Goal: Find specific page/section: Find specific page/section

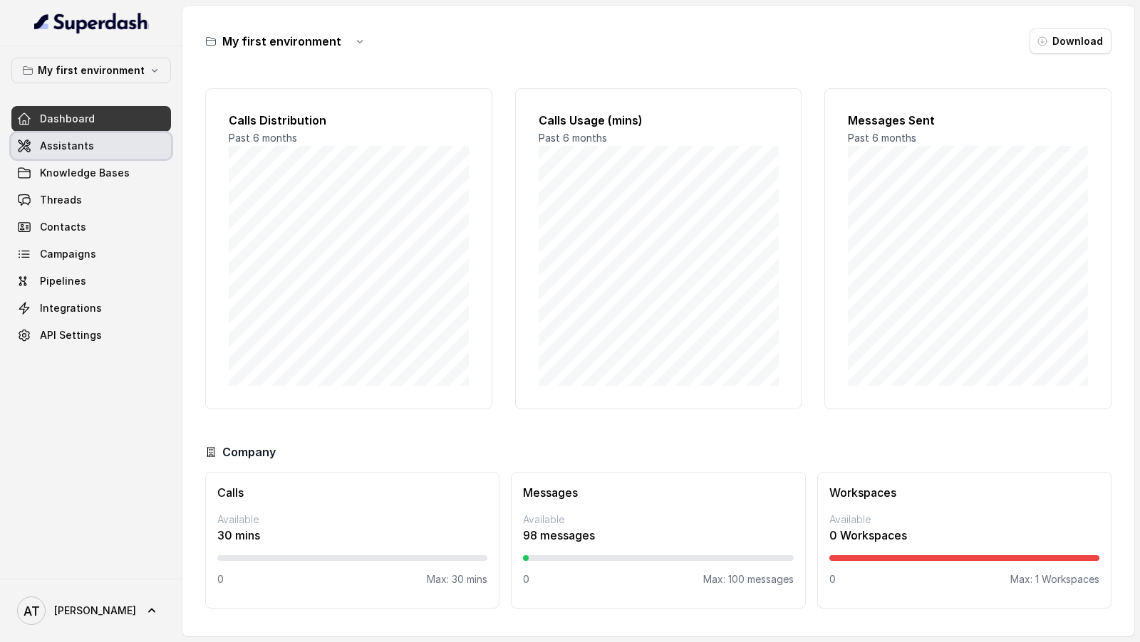
click at [76, 133] on link "Assistants" at bounding box center [91, 146] width 160 height 26
